Goal: Find specific fact: Find specific fact

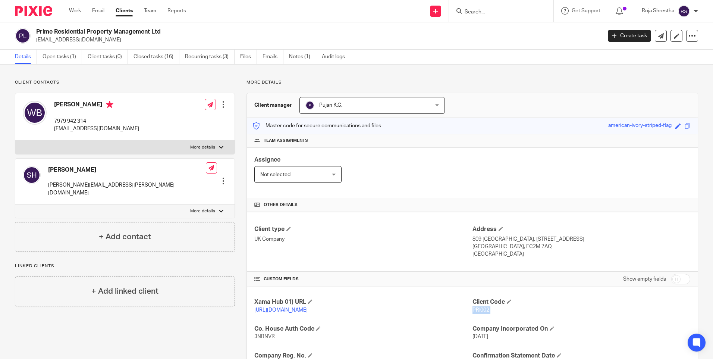
scroll to position [65, 0]
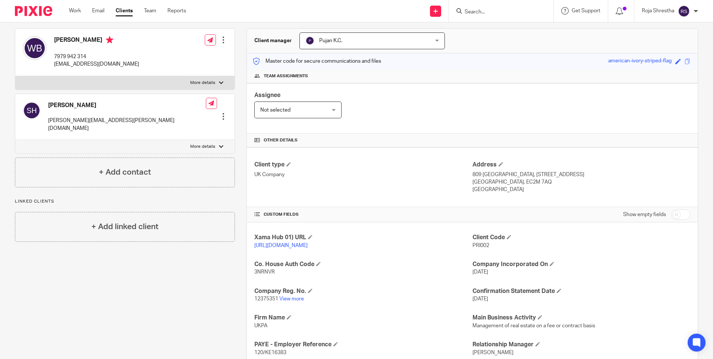
click at [484, 13] on input "Search" at bounding box center [497, 12] width 67 height 7
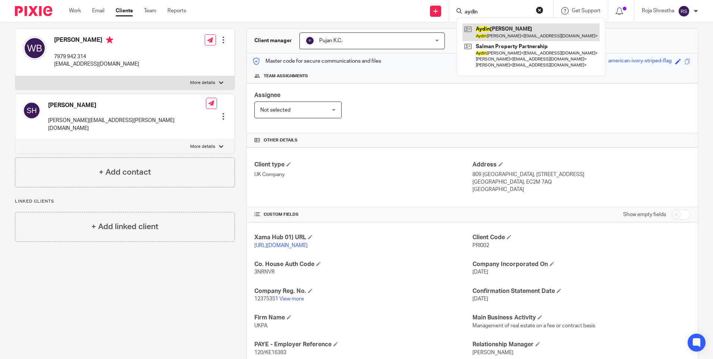
type input "aydin"
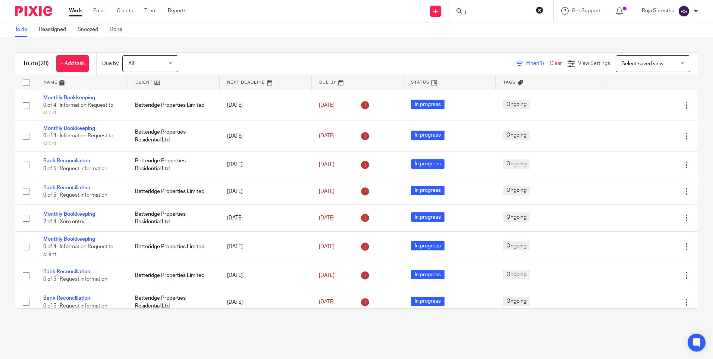
scroll to position [446, 0]
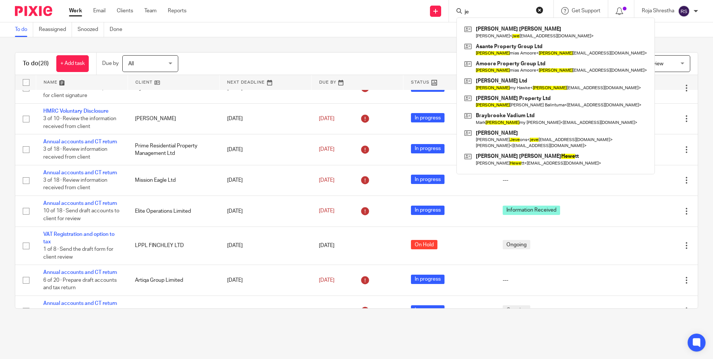
type input "j"
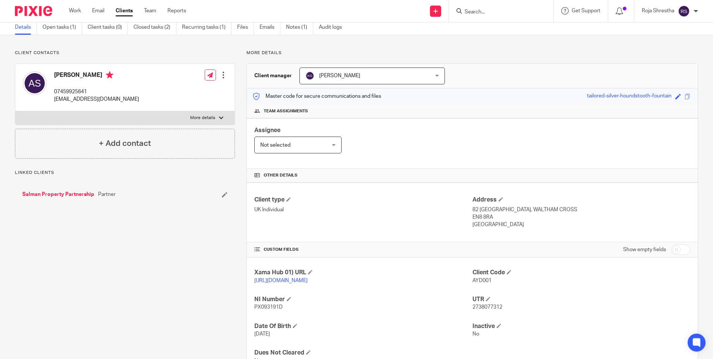
scroll to position [69, 0]
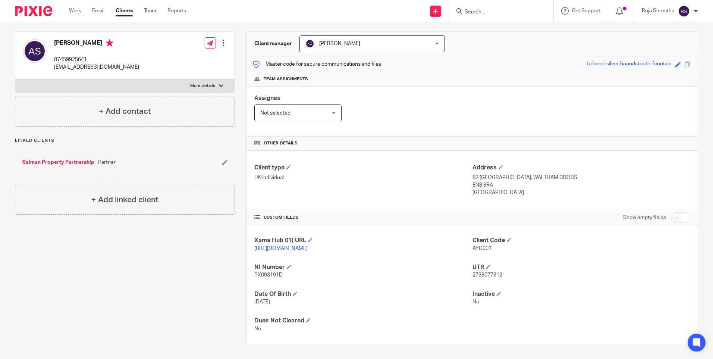
click at [280, 274] on span "PX093191D" at bounding box center [268, 274] width 28 height 5
click at [279, 276] on span "PX093191D" at bounding box center [268, 274] width 28 height 5
copy span "PX093191D"
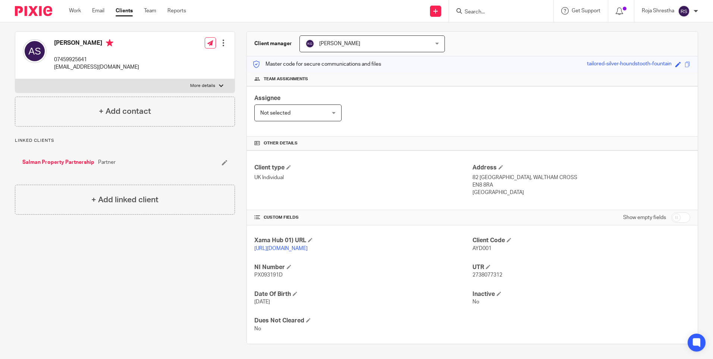
click at [498, 275] on span "2738077312" at bounding box center [488, 274] width 30 height 5
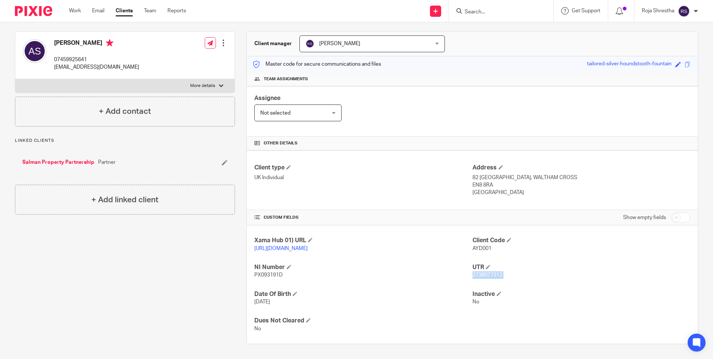
copy p "2738077312"
drag, startPoint x: 522, startPoint y: 164, endPoint x: 537, endPoint y: 162, distance: 14.7
click at [522, 164] on div "Address 82 HOLMESDALE, WALTHAM CROSS EN8 8RA United Kingdom" at bounding box center [582, 180] width 218 height 33
click at [639, 164] on h4 "Address" at bounding box center [582, 168] width 218 height 8
drag, startPoint x: 488, startPoint y: 177, endPoint x: 469, endPoint y: 178, distance: 19.0
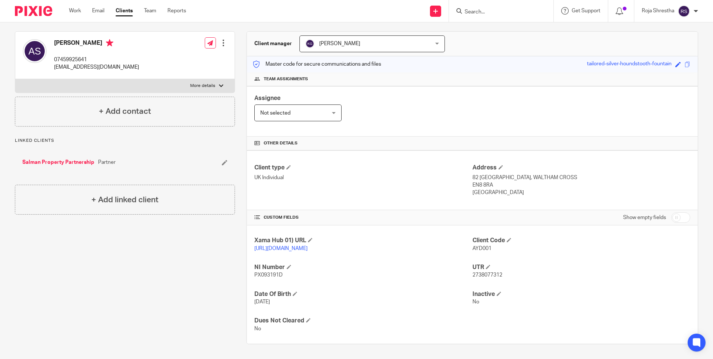
click at [473, 181] on p "EN8 8RA" at bounding box center [582, 184] width 218 height 7
copy p "EN8 8RA"
click at [479, 194] on div "Client type UK Individual Address 82 HOLMESDALE, WALTHAM CROSS EN8 8RA United K…" at bounding box center [472, 180] width 451 height 60
drag, startPoint x: 509, startPoint y: 169, endPoint x: 469, endPoint y: 168, distance: 39.6
click at [473, 174] on p "82 HOLMESDALE, WALTHAM CROSS" at bounding box center [582, 177] width 218 height 7
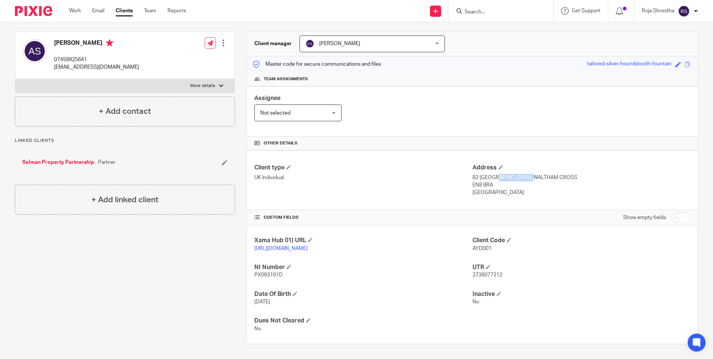
copy p "82 HOLMESDALE"
click at [485, 13] on input "Search" at bounding box center [497, 12] width 67 height 7
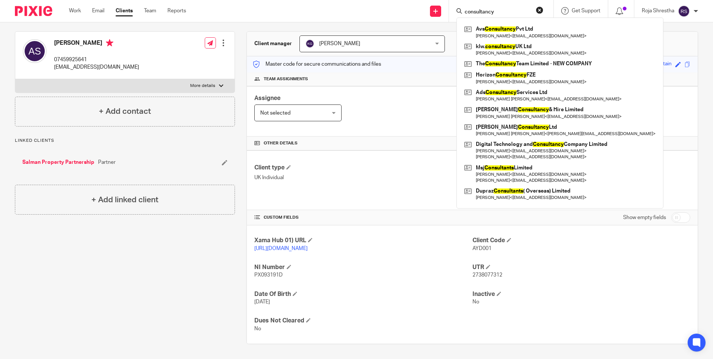
drag, startPoint x: 506, startPoint y: 10, endPoint x: 460, endPoint y: 6, distance: 45.7
click at [460, 6] on div "consultancy Avs Consultancy Pvt Ltd Vandana Srivastava < vandana.srivastava27@o…" at bounding box center [501, 11] width 104 height 22
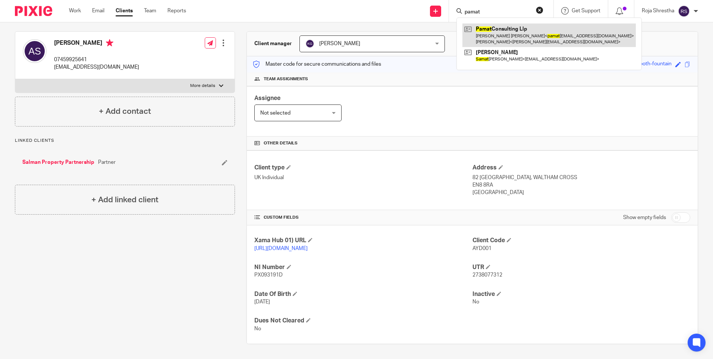
type input "pamat"
click at [516, 31] on link at bounding box center [549, 35] width 173 height 23
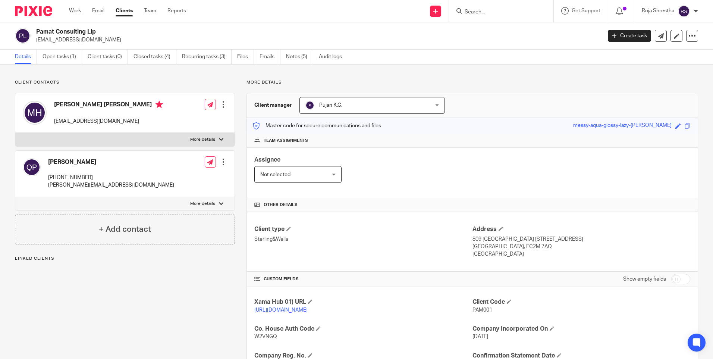
scroll to position [123, 0]
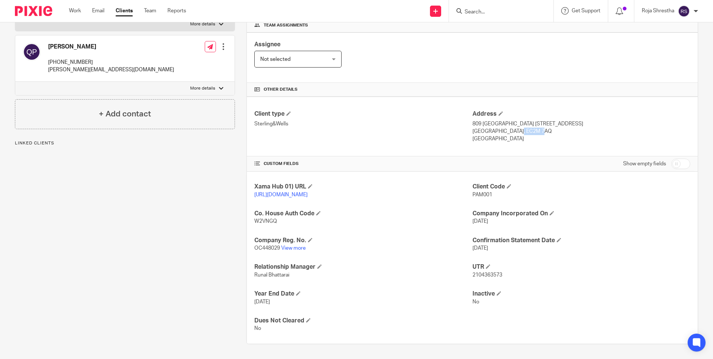
drag, startPoint x: 515, startPoint y: 122, endPoint x: 490, endPoint y: 123, distance: 25.0
click at [490, 128] on p "[GEOGRAPHIC_DATA], EC2M 7AQ" at bounding box center [582, 131] width 218 height 7
copy p "EC2M 7AQ"
drag, startPoint x: 562, startPoint y: 116, endPoint x: 476, endPoint y: 118, distance: 85.8
click at [476, 120] on p "809 [GEOGRAPHIC_DATA] [STREET_ADDRESS]" at bounding box center [582, 123] width 218 height 7
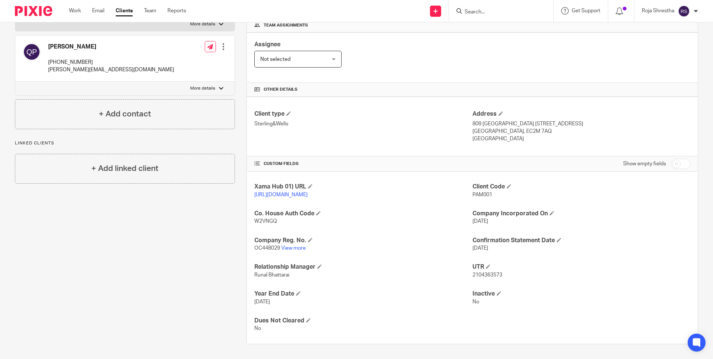
drag, startPoint x: 482, startPoint y: 124, endPoint x: 474, endPoint y: 120, distance: 8.5
click at [481, 128] on p "[GEOGRAPHIC_DATA], EC2M 7AQ" at bounding box center [582, 131] width 218 height 7
drag, startPoint x: 516, startPoint y: 116, endPoint x: 469, endPoint y: 118, distance: 47.8
click at [473, 120] on p "809 [GEOGRAPHIC_DATA] [STREET_ADDRESS]" at bounding box center [582, 123] width 218 height 7
copy p "809 [GEOGRAPHIC_DATA]"
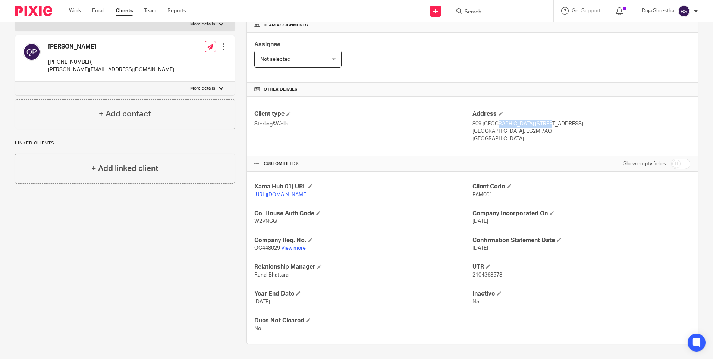
drag, startPoint x: 563, startPoint y: 116, endPoint x: 520, endPoint y: 116, distance: 43.3
click at [520, 120] on p "809 [GEOGRAPHIC_DATA] [STREET_ADDRESS]" at bounding box center [582, 123] width 218 height 7
copy p "[STREET_ADDRESS]"
drag, startPoint x: 485, startPoint y: 124, endPoint x: 467, endPoint y: 124, distance: 18.7
click at [467, 124] on div "Client type Sterling&Wells Address [STREET_ADDRESS] [GEOGRAPHIC_DATA], EC2M 7AQ…" at bounding box center [472, 127] width 451 height 60
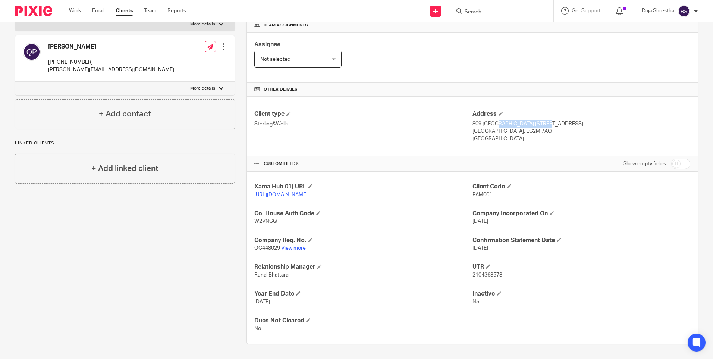
click at [467, 124] on div "Client type Sterling&Wells" at bounding box center [363, 126] width 218 height 33
drag, startPoint x: 490, startPoint y: 122, endPoint x: 514, endPoint y: 124, distance: 24.3
click at [514, 128] on p "[GEOGRAPHIC_DATA], EC2M 7AQ" at bounding box center [582, 131] width 218 height 7
copy p "EC2M 7AQ"
